Goal: Contribute content

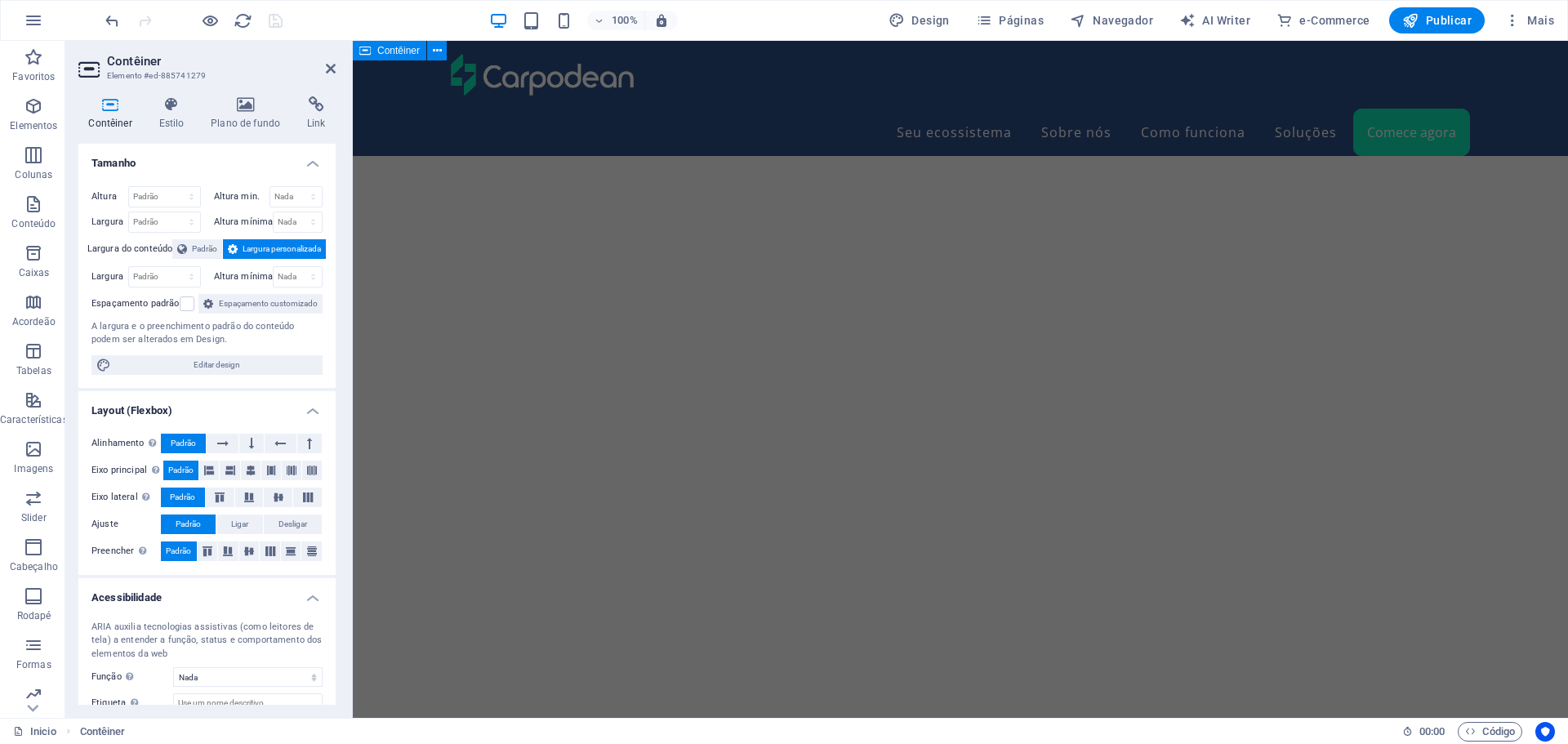
scroll to position [7463, 0]
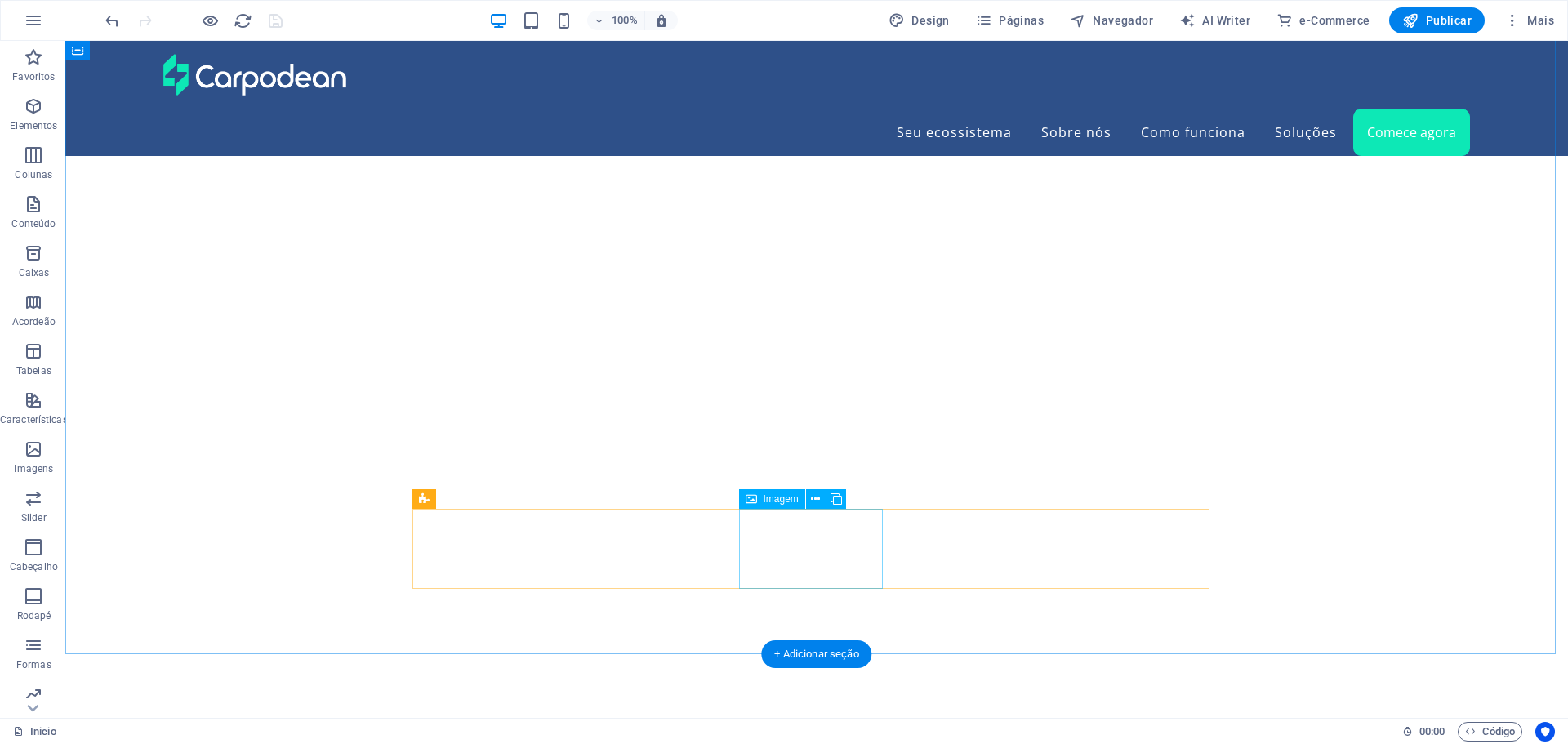
scroll to position [7216, 0]
click at [34, 210] on icon "button" at bounding box center [33, 203] width 19 height 19
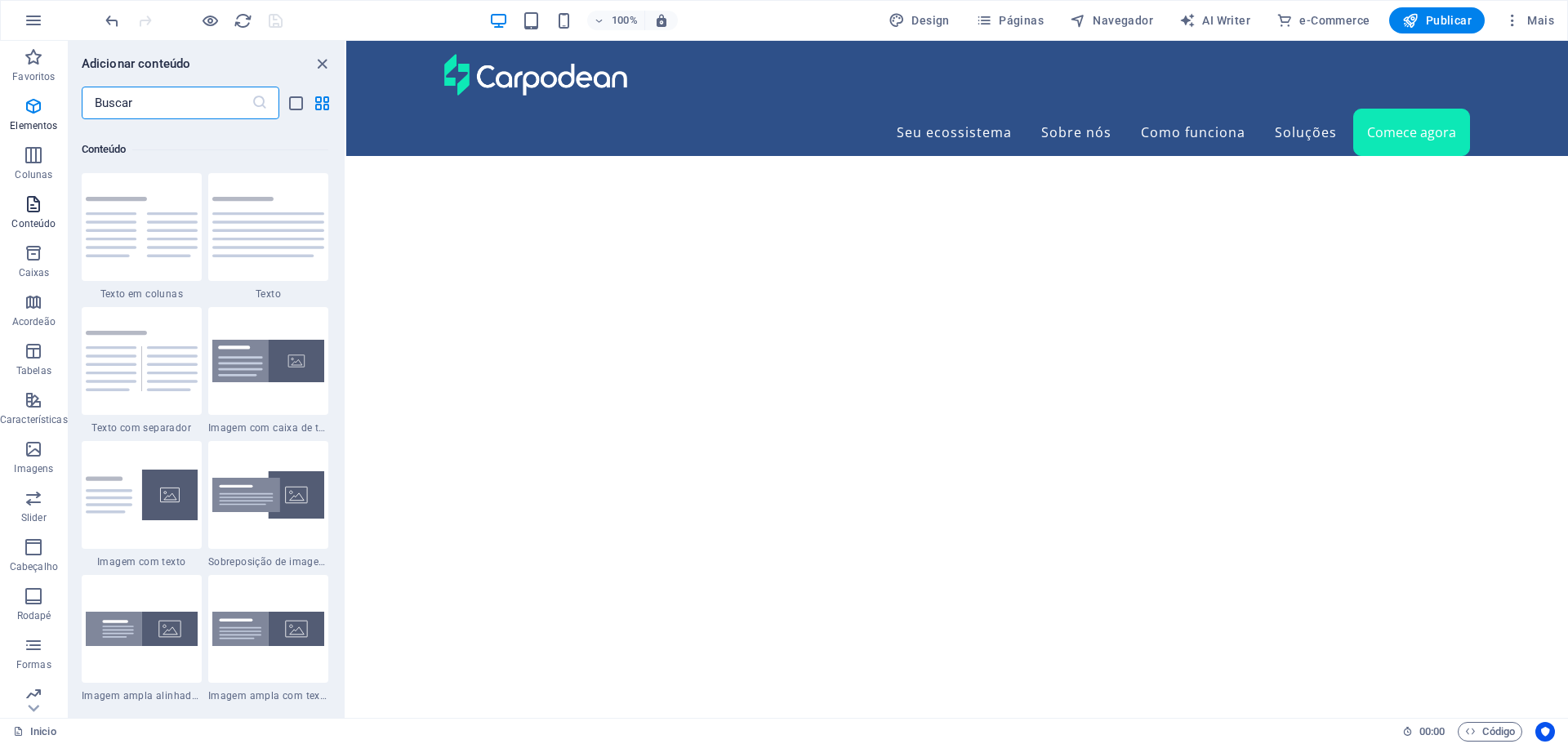
scroll to position [2858, 0]
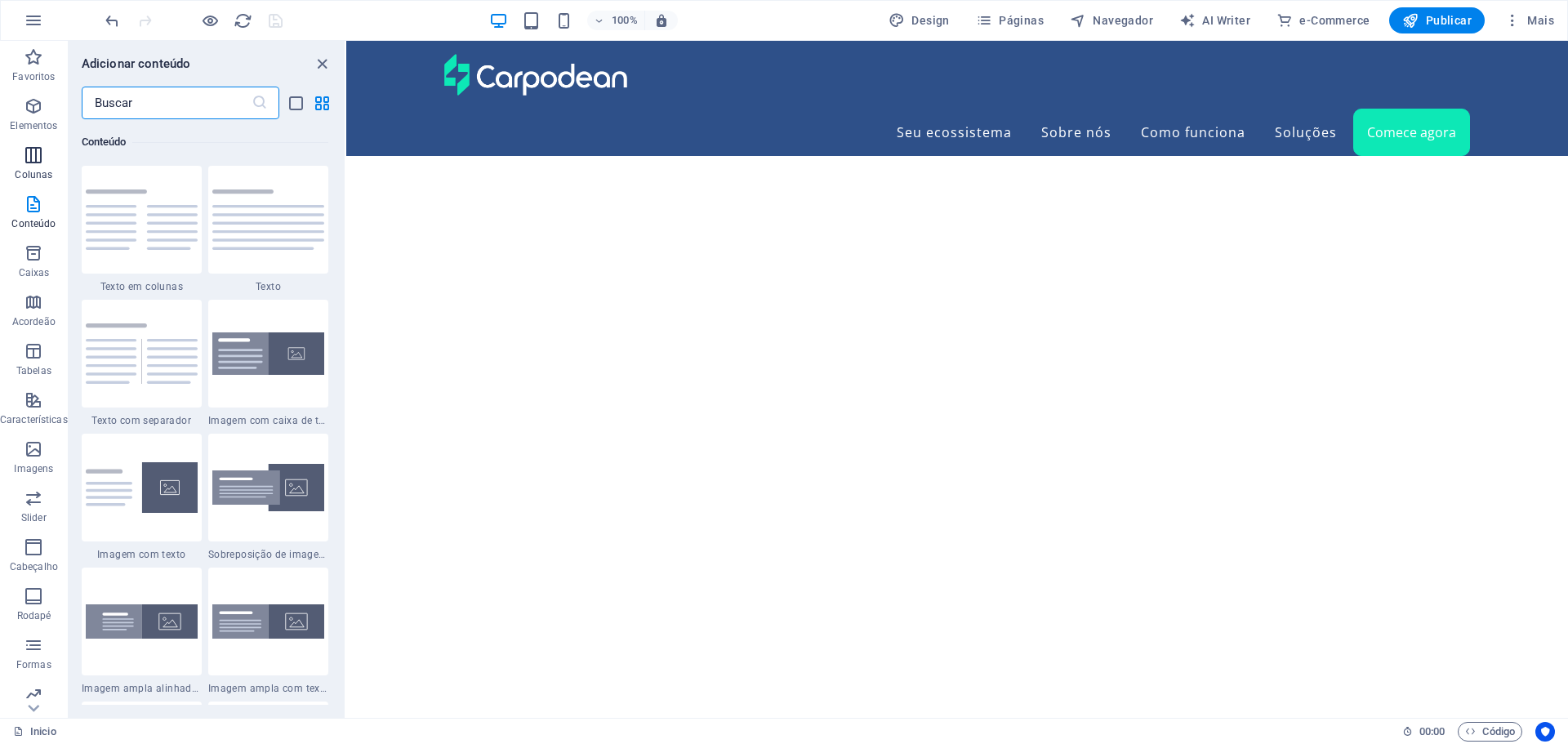
click at [30, 153] on icon "button" at bounding box center [33, 154] width 19 height 19
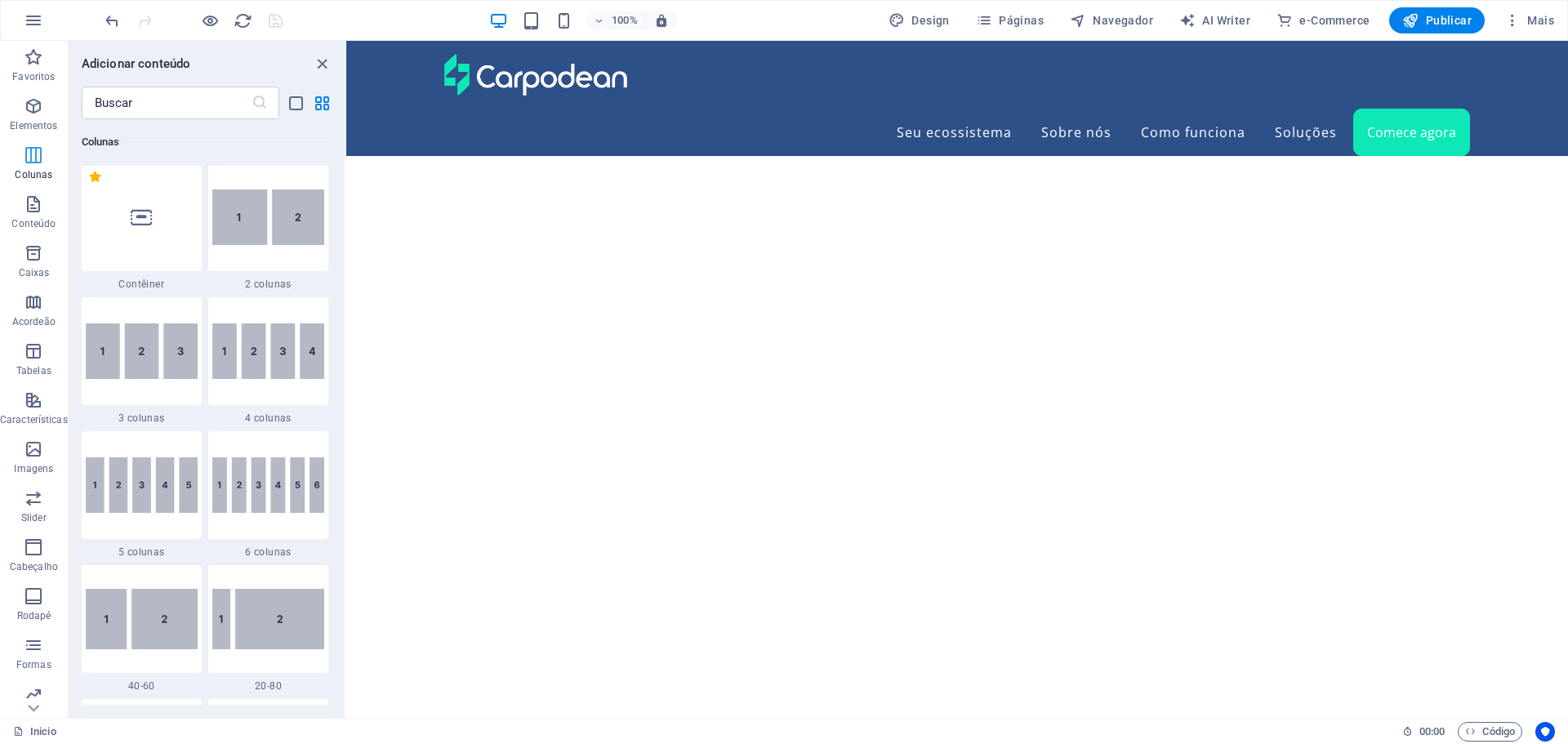
scroll to position [809, 0]
click at [146, 226] on icon at bounding box center [141, 219] width 21 height 21
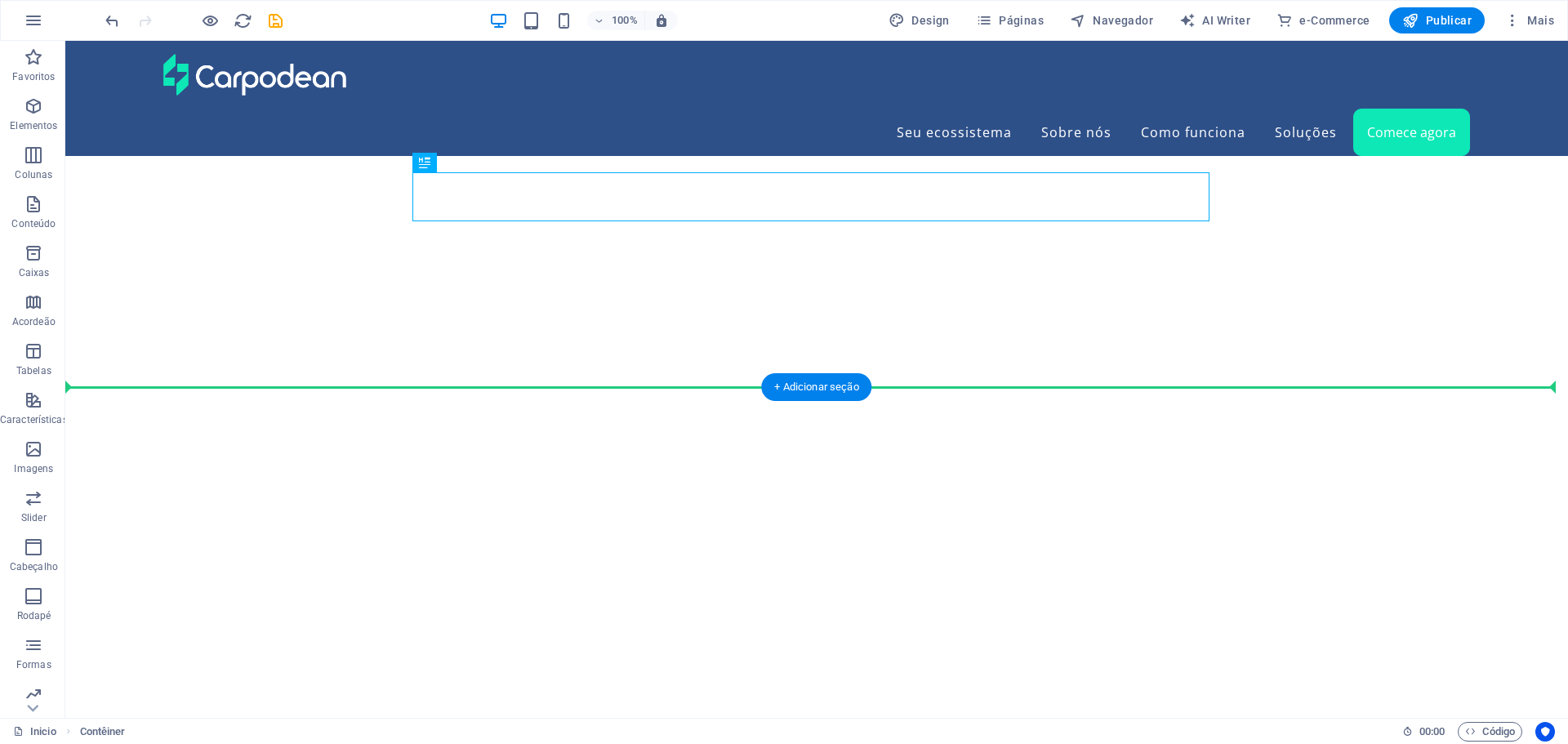
scroll to position [7380, 0]
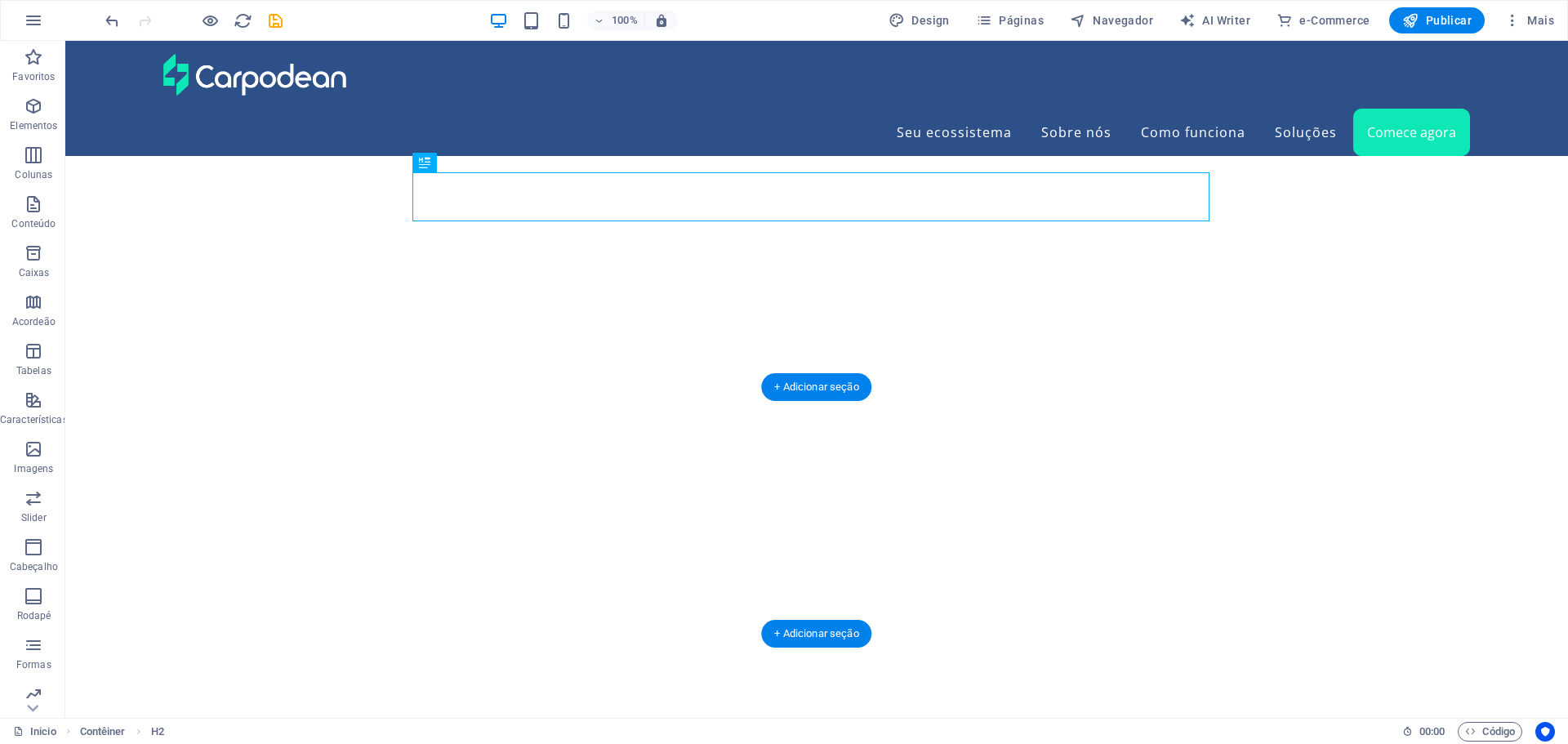
drag, startPoint x: 865, startPoint y: 341, endPoint x: 870, endPoint y: 474, distance: 133.1
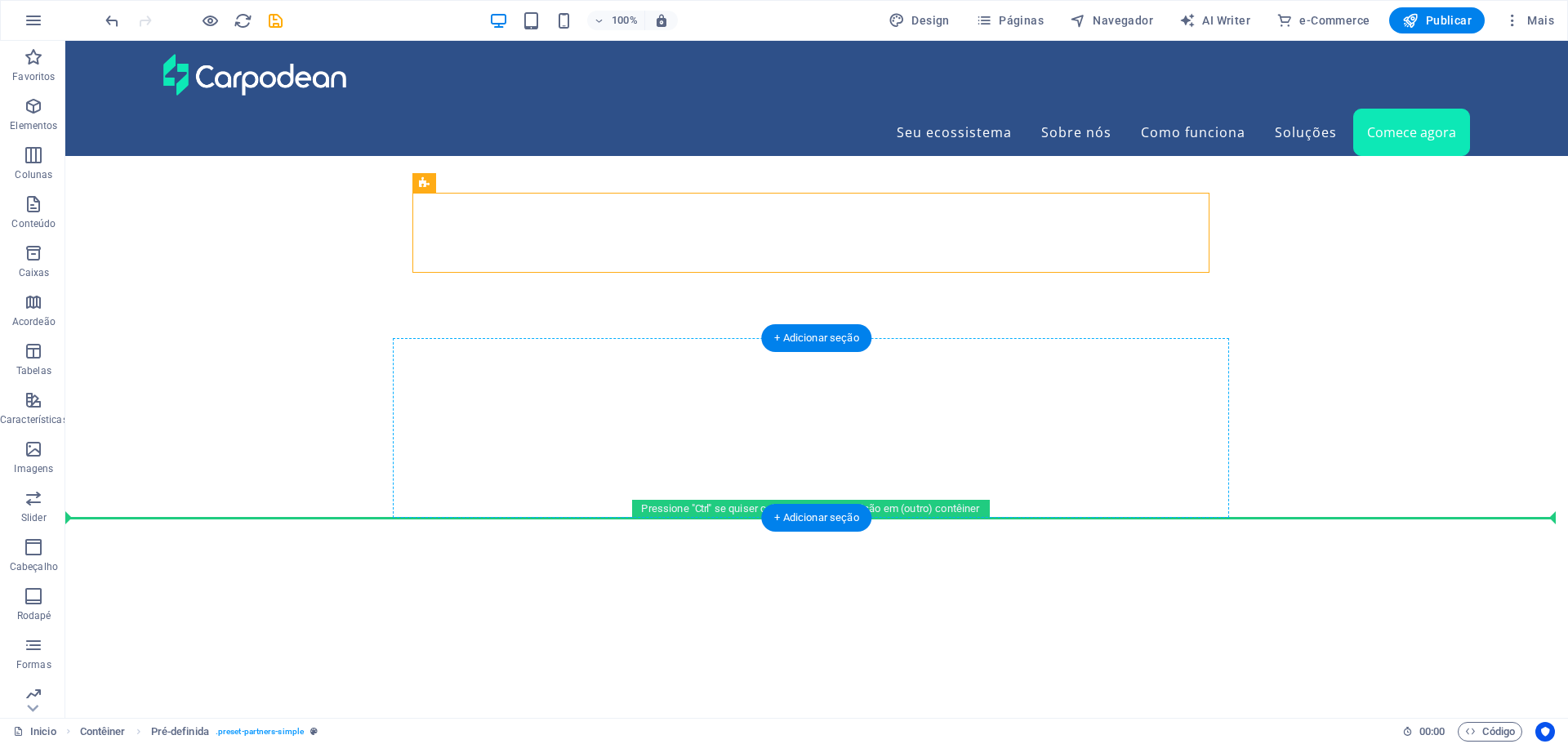
drag, startPoint x: 455, startPoint y: 388, endPoint x: 505, endPoint y: 440, distance: 72.1
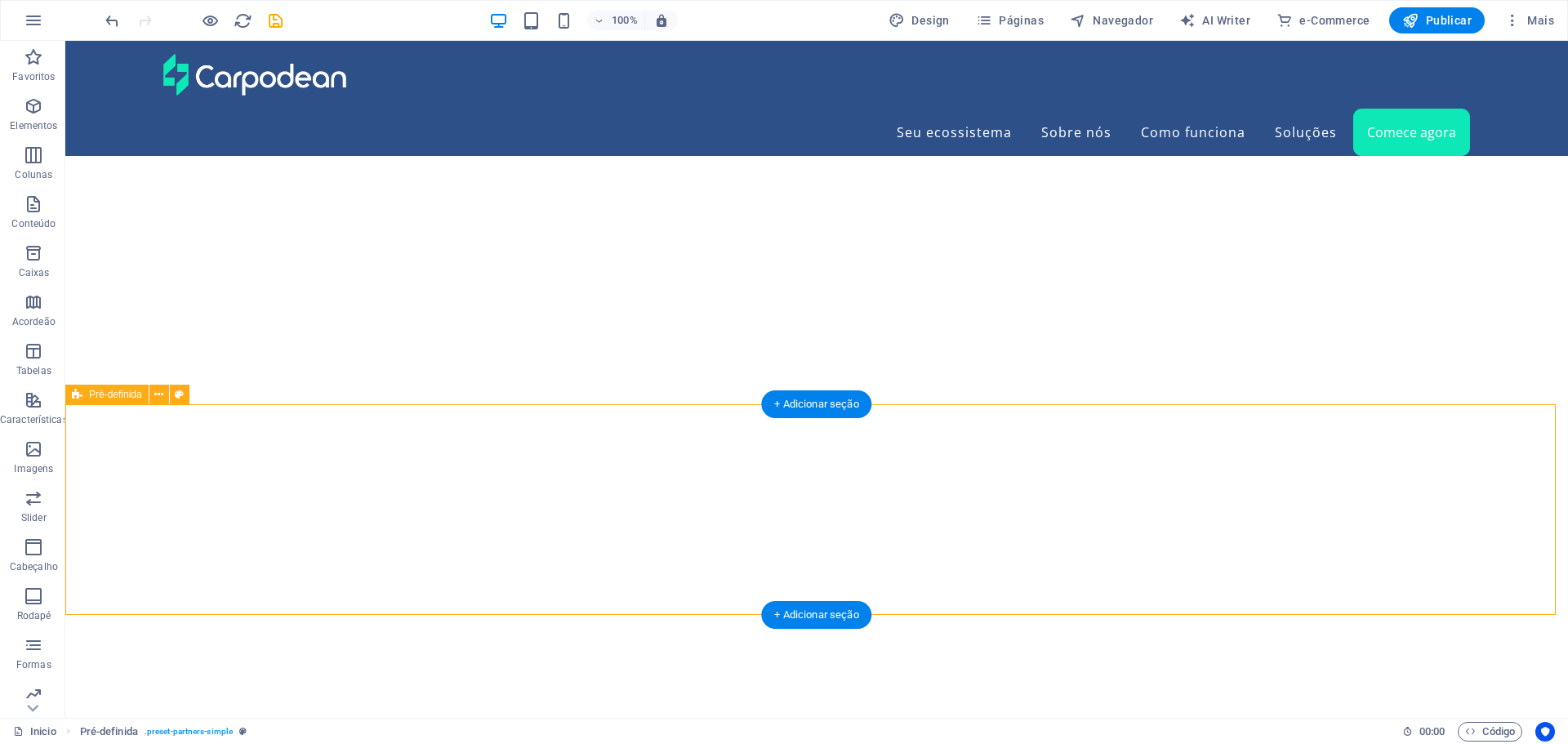
scroll to position [7462, 0]
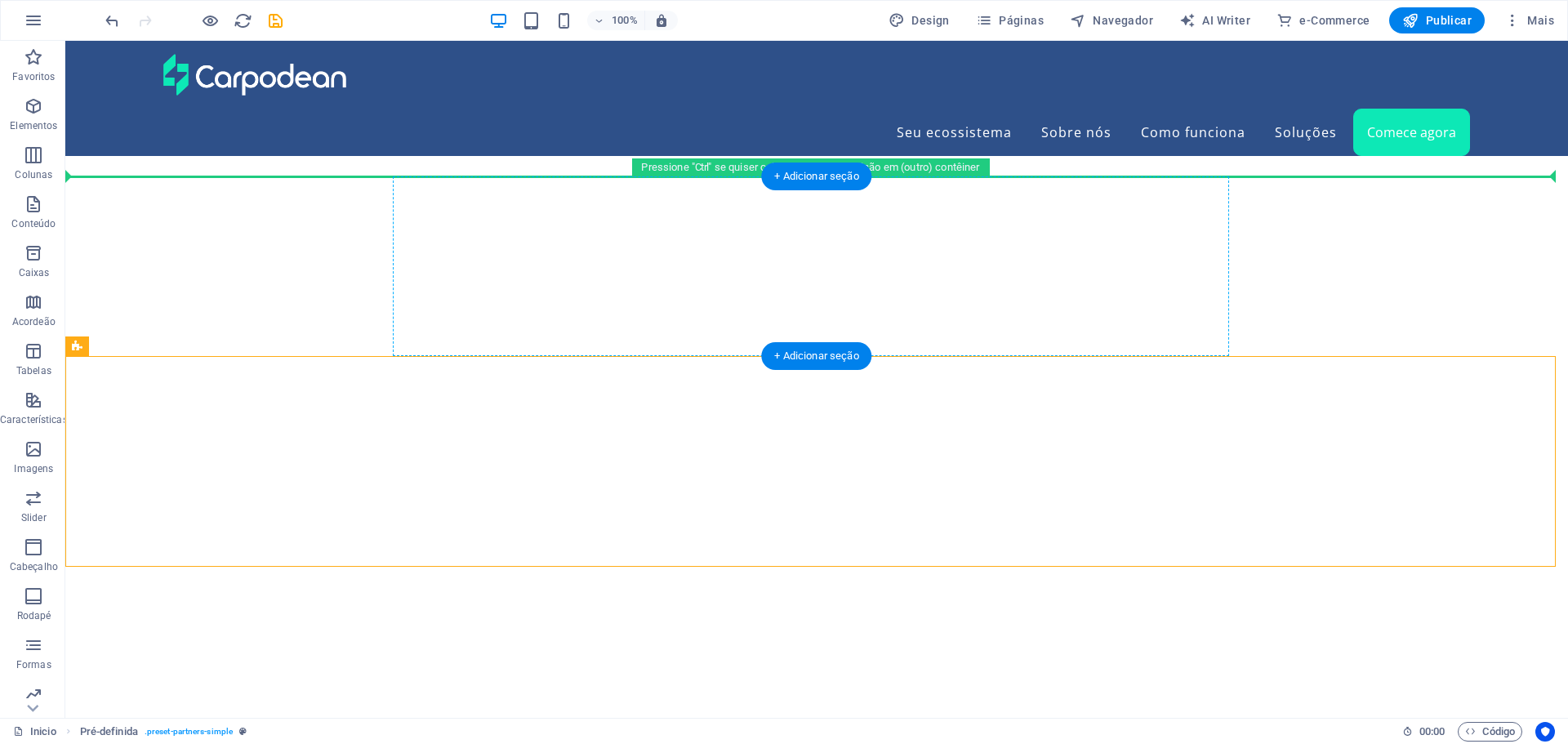
drag, startPoint x: 193, startPoint y: 378, endPoint x: 744, endPoint y: 250, distance: 565.7
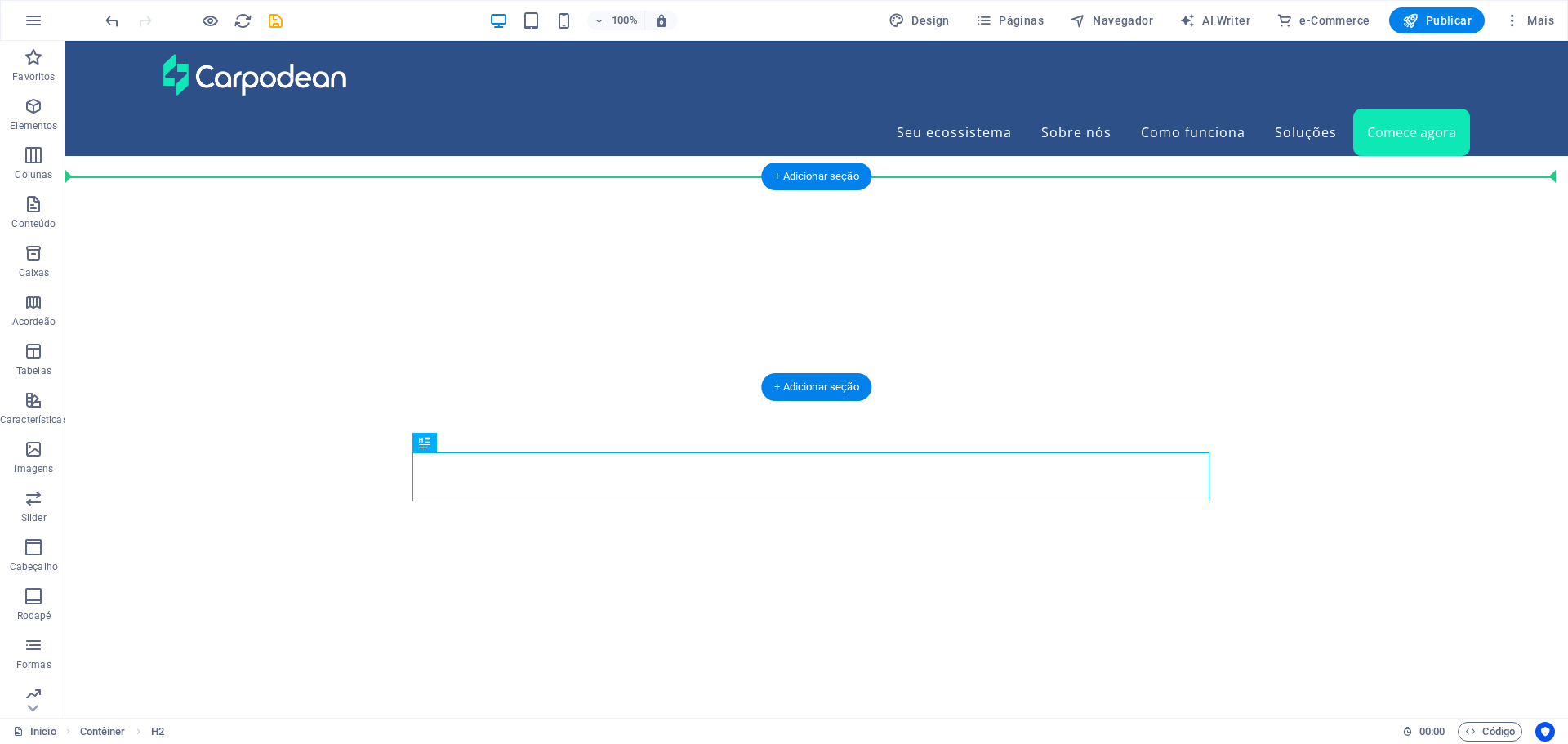
drag, startPoint x: 496, startPoint y: 484, endPoint x: 597, endPoint y: 227, distance: 276.1
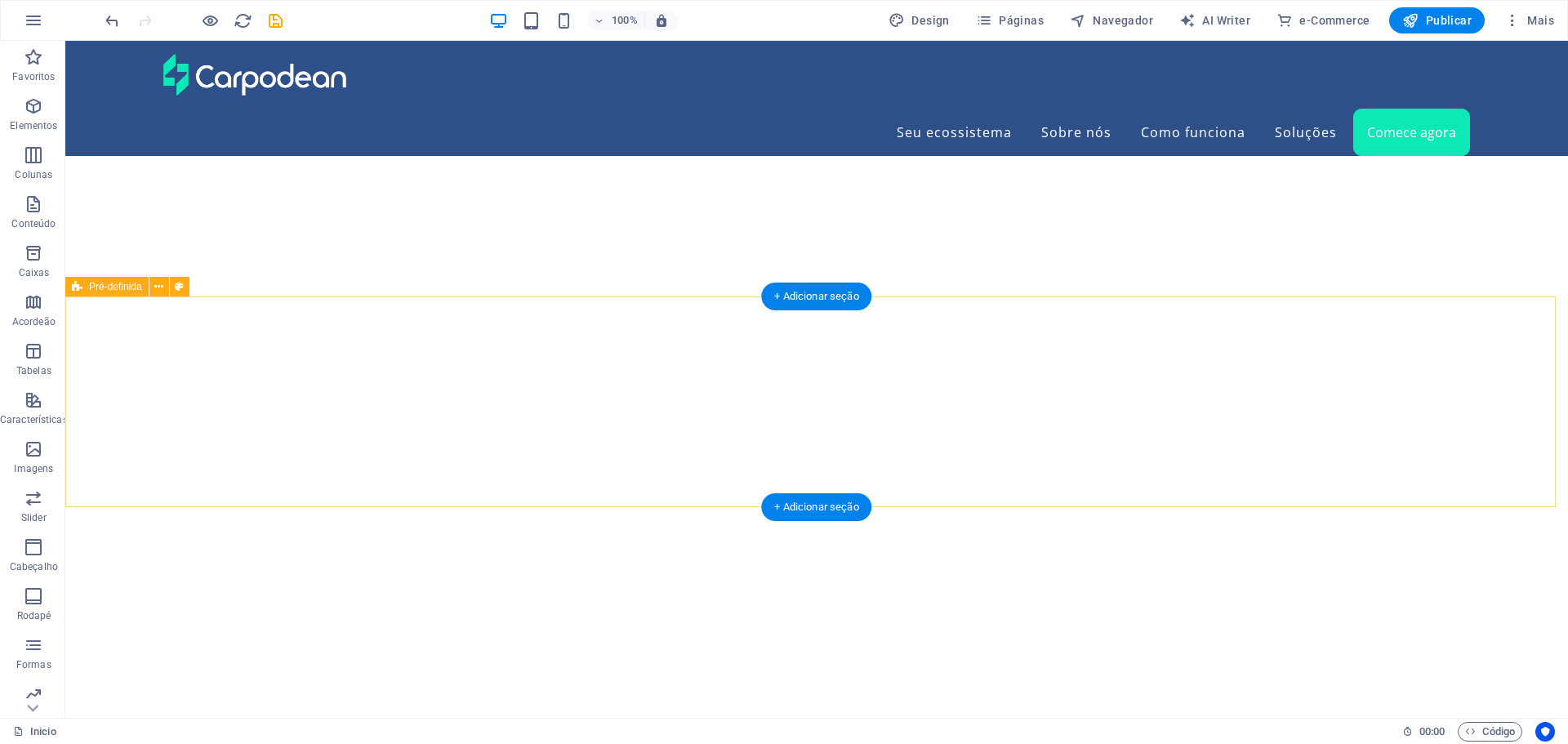
scroll to position [7216, 0]
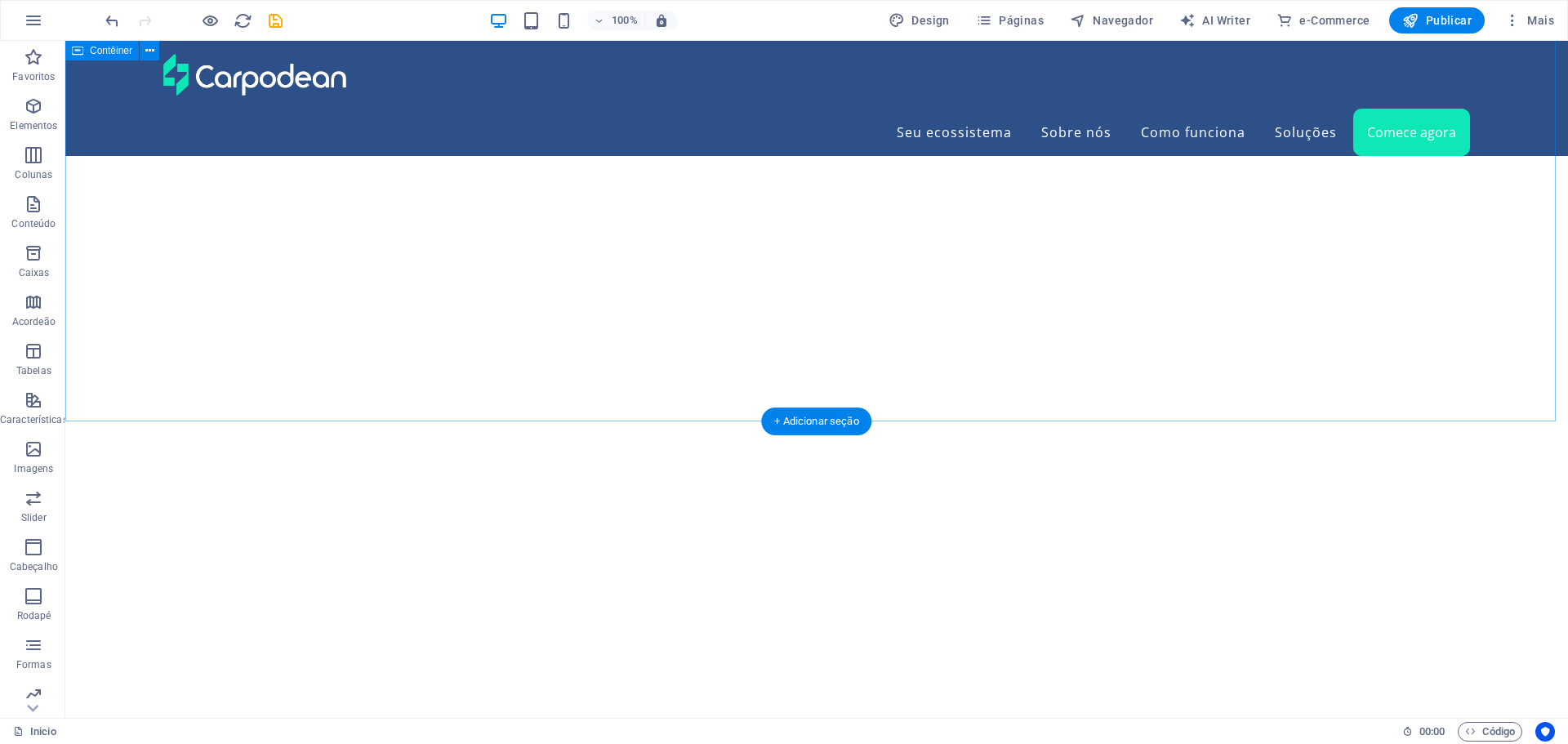
click at [30, 212] on icon "button" at bounding box center [33, 203] width 19 height 19
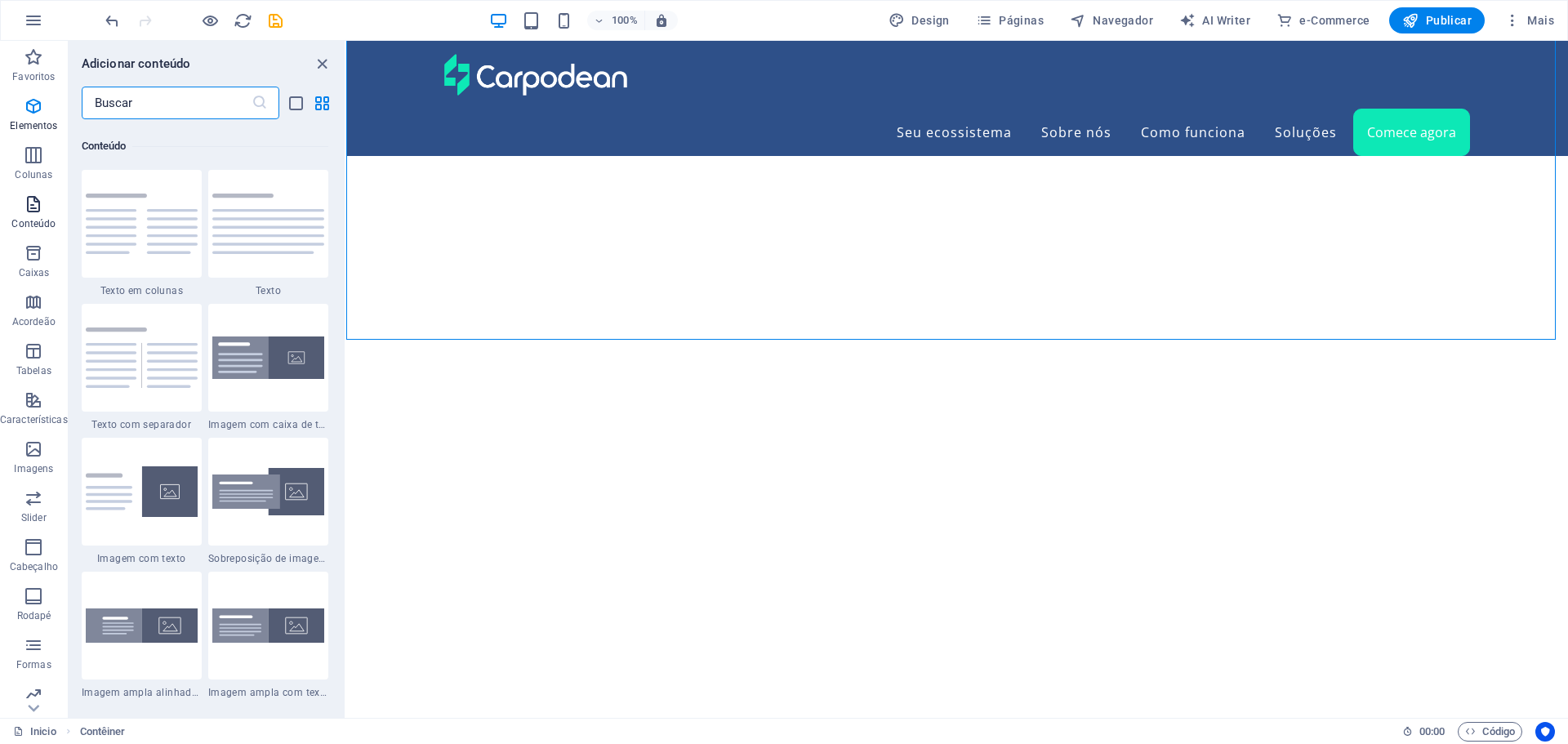
scroll to position [2858, 0]
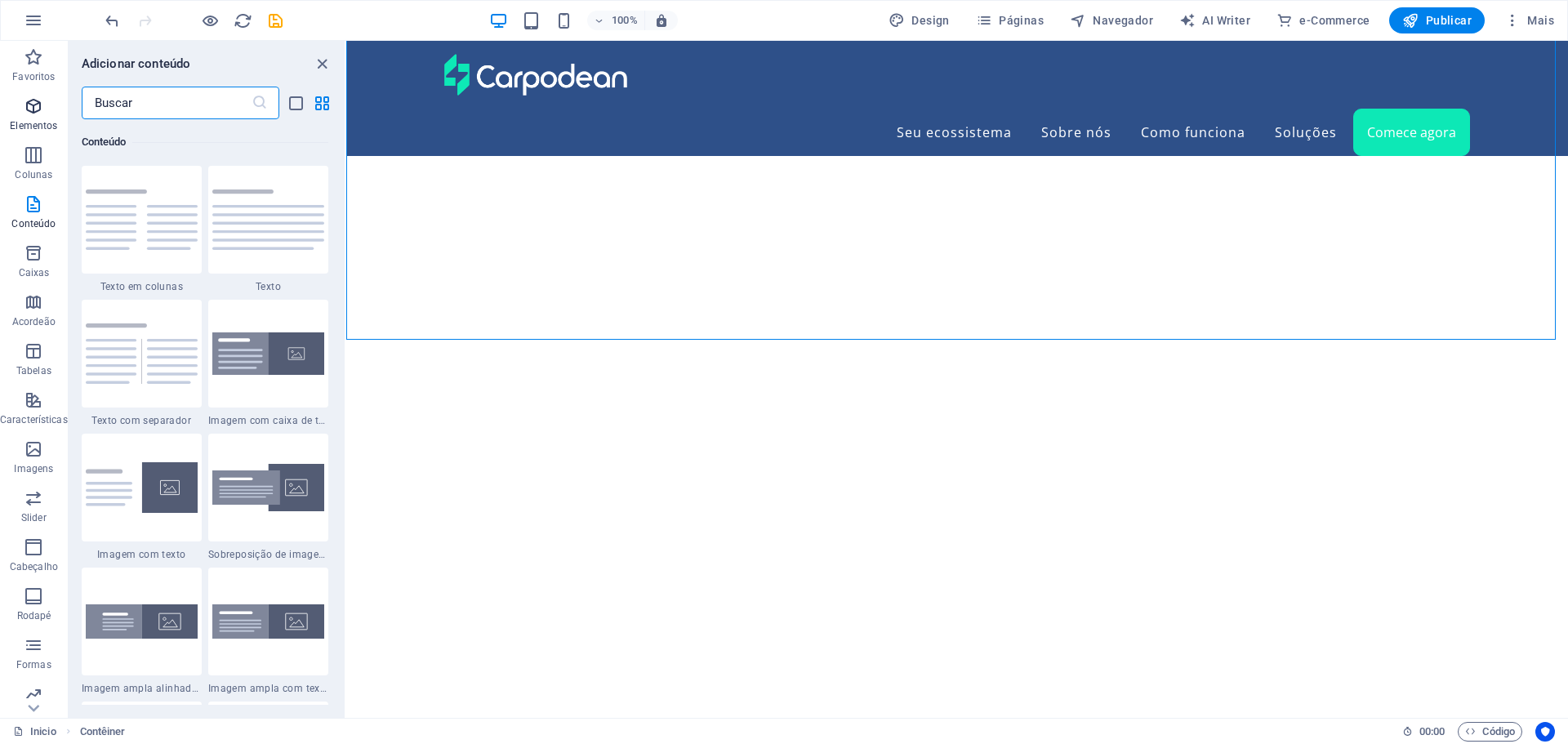
click at [28, 105] on icon "button" at bounding box center [33, 105] width 19 height 19
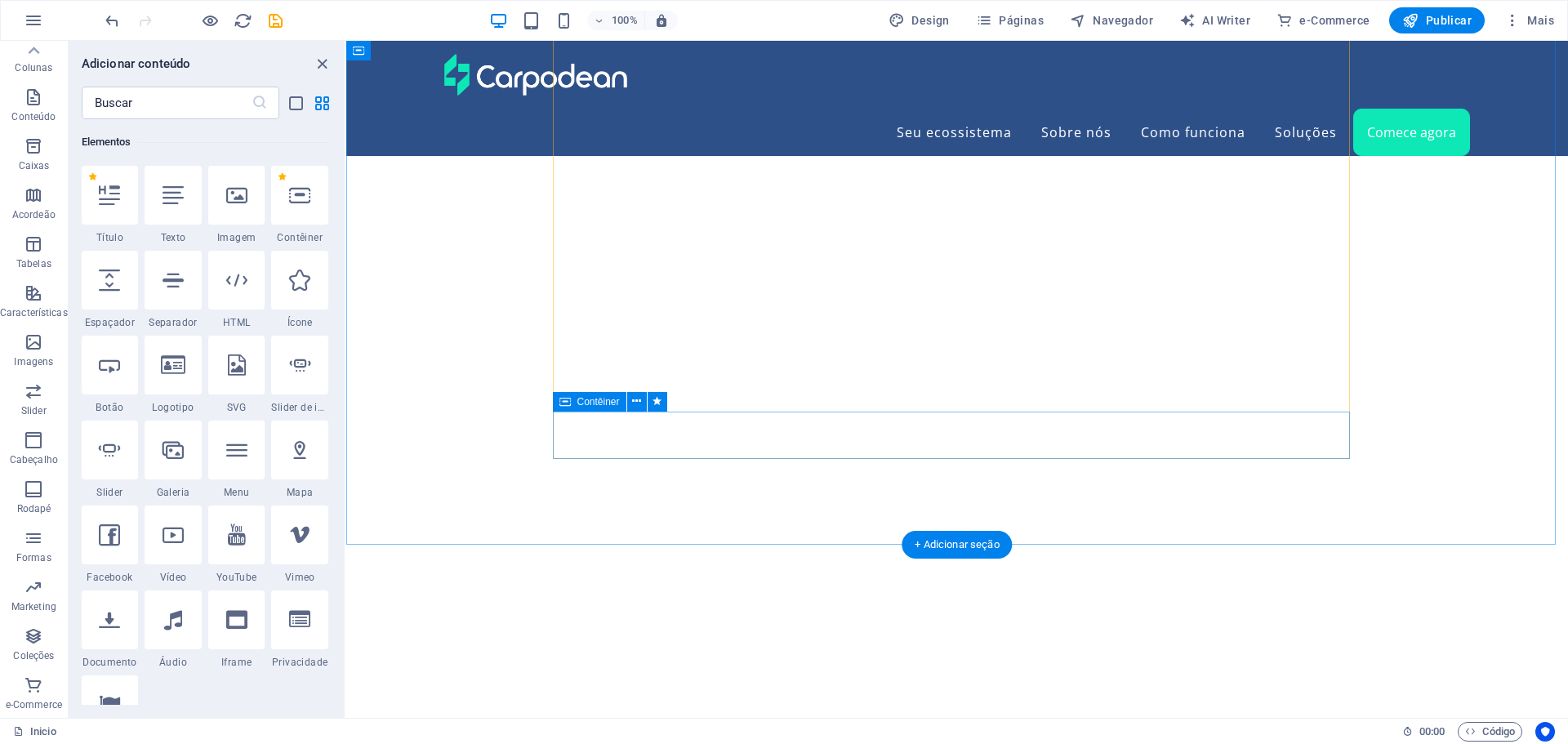
scroll to position [7218, 0]
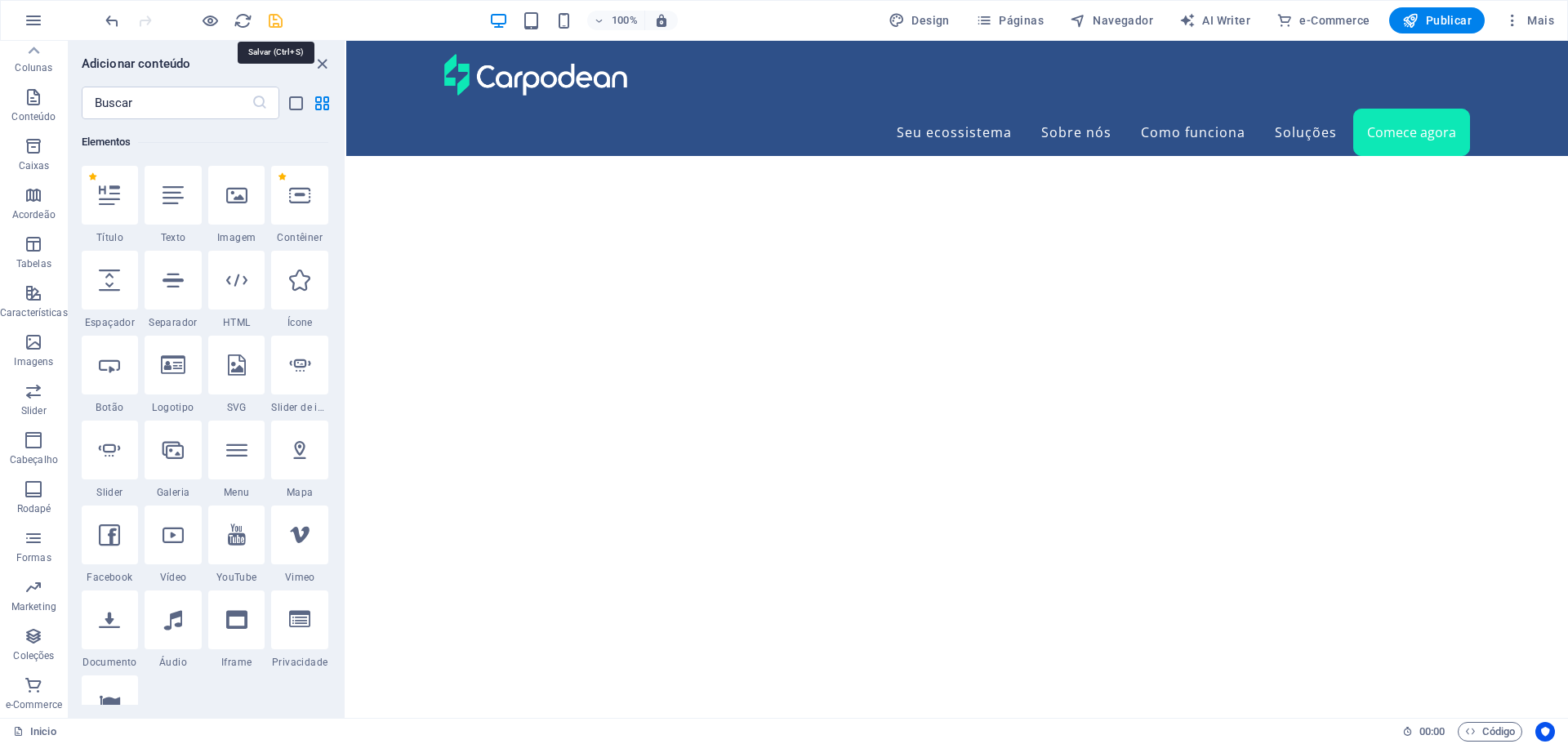
click at [274, 24] on icon "save" at bounding box center [276, 21] width 19 height 19
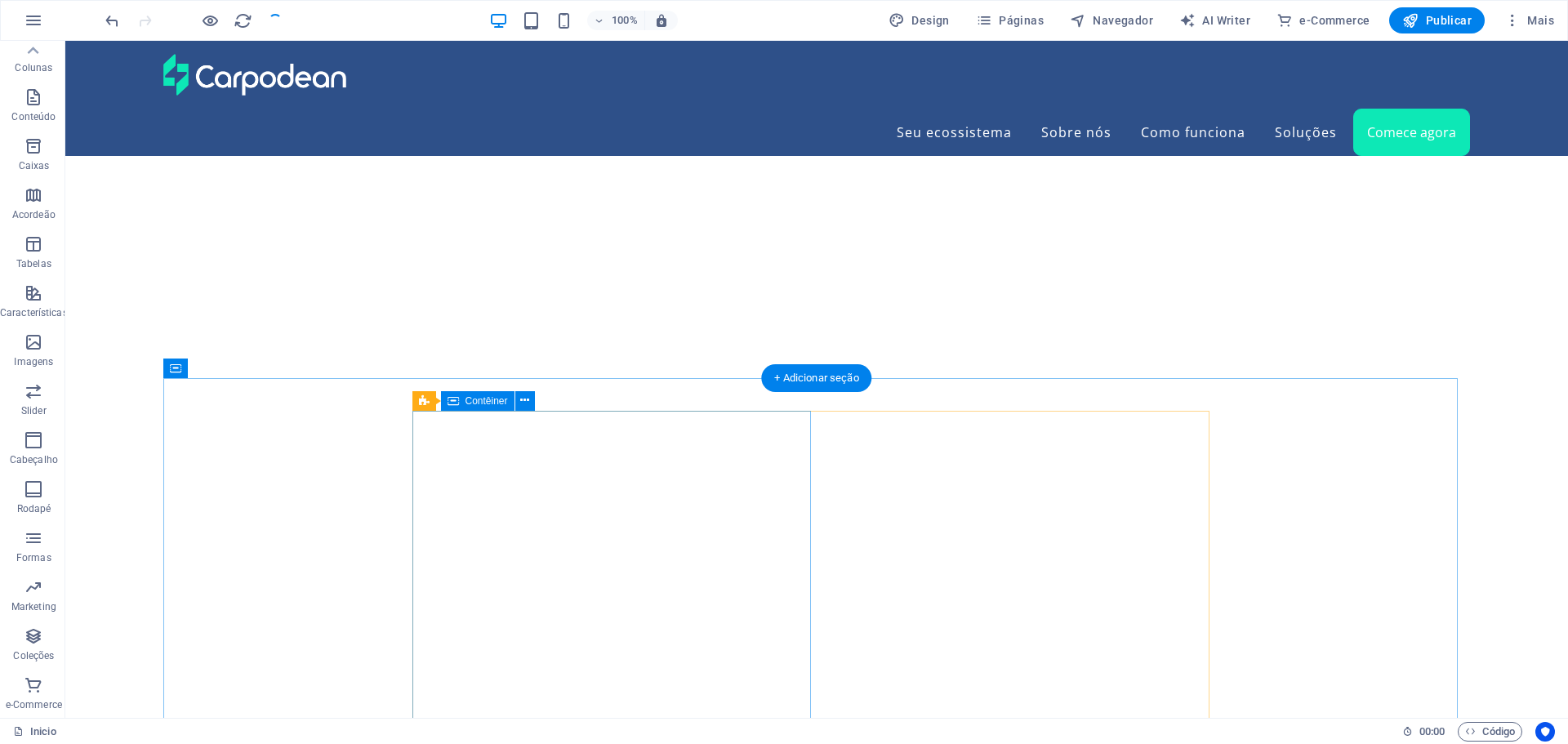
scroll to position [5093, 0]
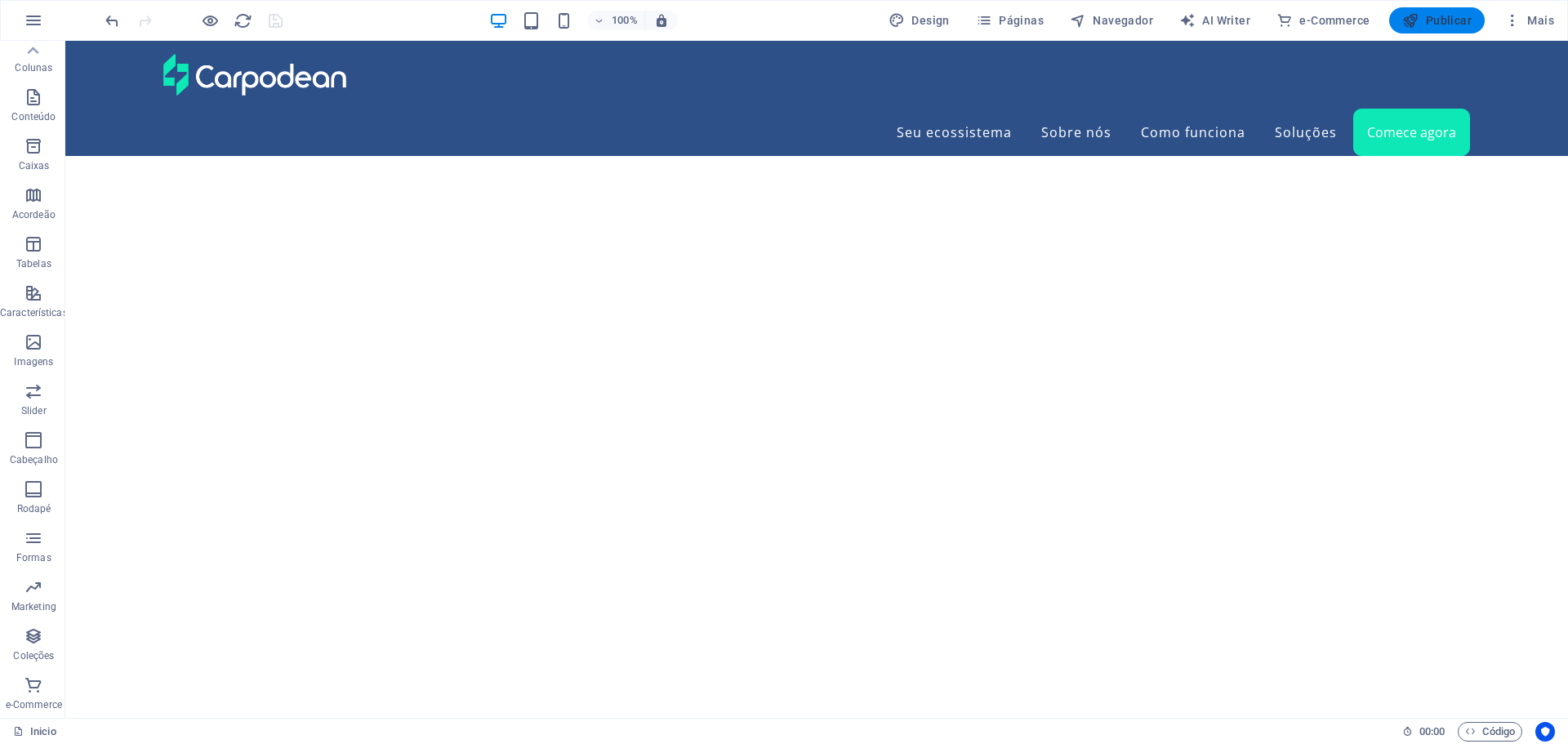
click at [1437, 16] on span "Publicar" at bounding box center [1437, 20] width 69 height 16
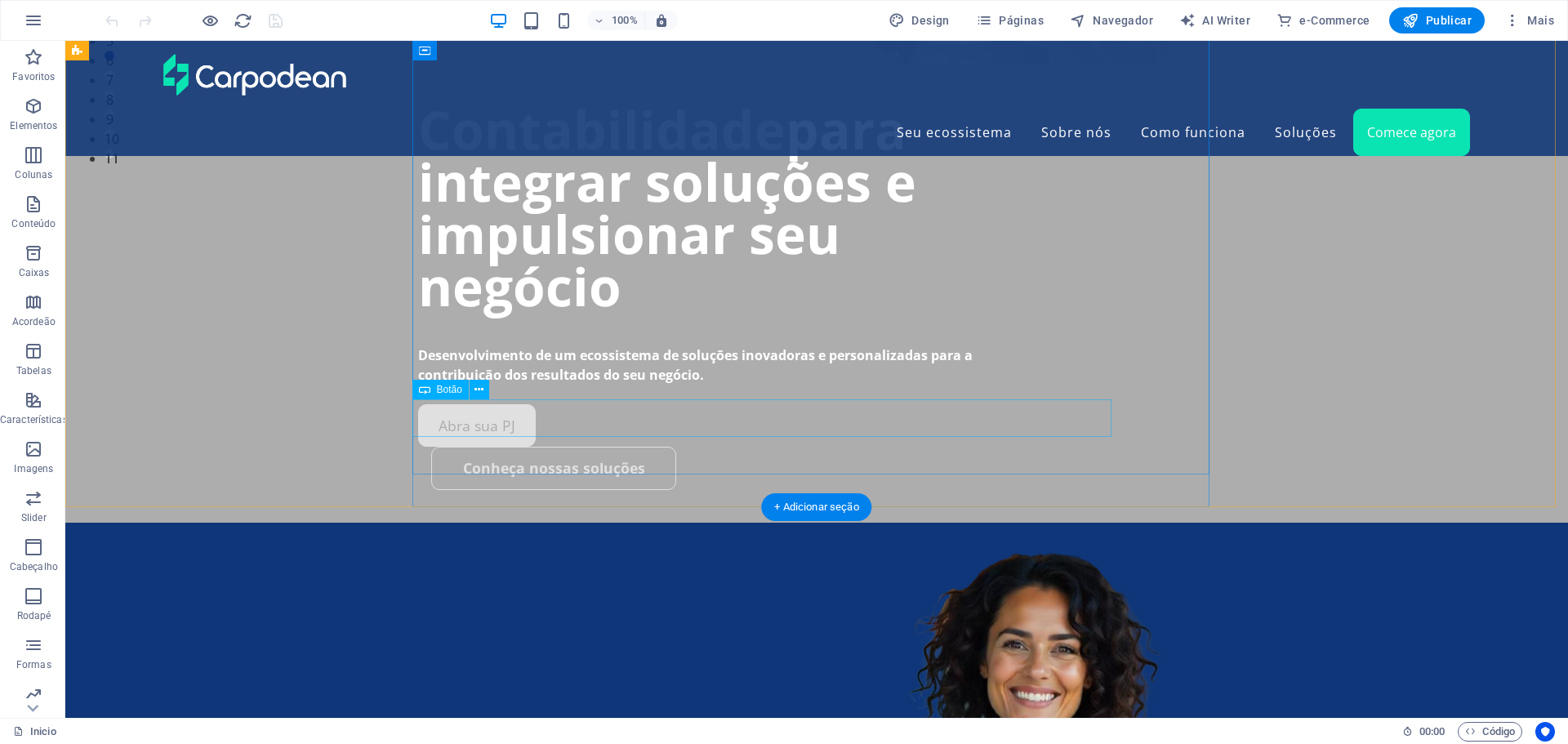
scroll to position [572, 0]
